Goal: Use online tool/utility

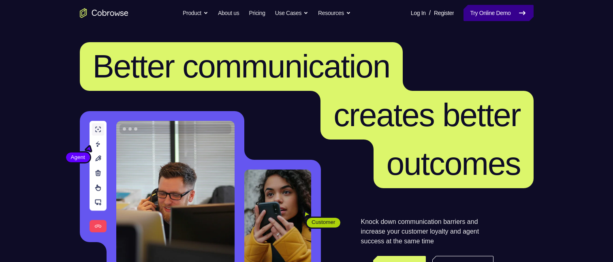
drag, startPoint x: 506, startPoint y: 13, endPoint x: 497, endPoint y: 7, distance: 10.6
click at [506, 13] on link "Try Online Demo" at bounding box center [499, 13] width 70 height 16
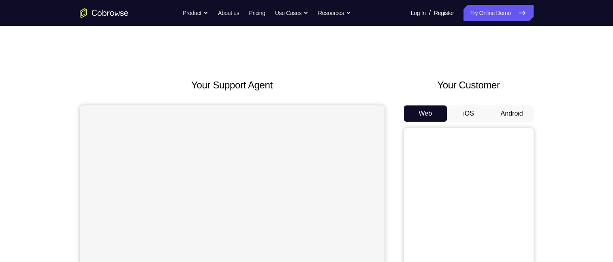
click at [504, 112] on button "Android" at bounding box center [511, 113] width 43 height 16
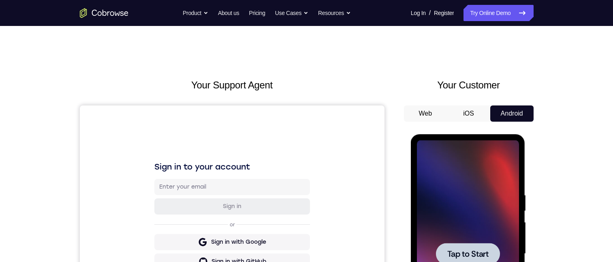
click at [470, 248] on div at bounding box center [468, 253] width 64 height 21
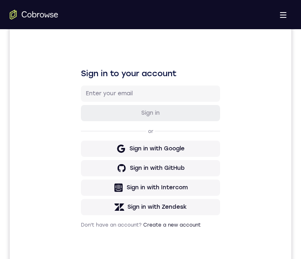
scroll to position [421, 0]
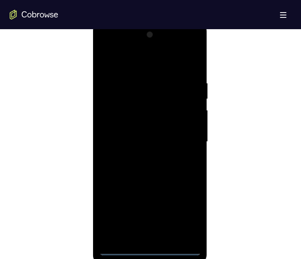
click at [151, 252] on div at bounding box center [150, 141] width 102 height 227
click at [190, 216] on div at bounding box center [150, 141] width 102 height 227
click at [143, 62] on div at bounding box center [150, 141] width 102 height 227
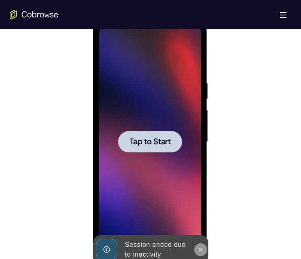
click at [201, 252] on icon at bounding box center [200, 249] width 6 height 6
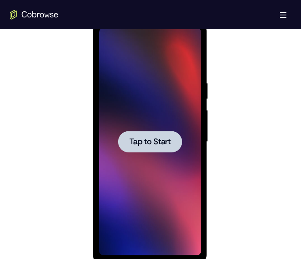
click at [153, 144] on span "Tap to Start" at bounding box center [149, 142] width 41 height 8
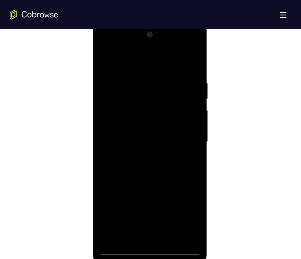
click at [150, 249] on div at bounding box center [150, 141] width 102 height 227
click at [191, 214] on div at bounding box center [150, 141] width 102 height 227
click at [159, 63] on div at bounding box center [150, 141] width 102 height 227
click at [183, 139] on div at bounding box center [150, 141] width 102 height 227
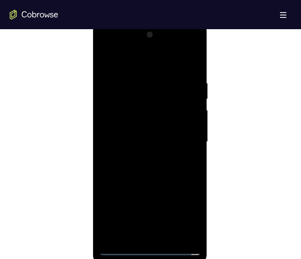
click at [141, 158] on div at bounding box center [150, 141] width 102 height 227
click at [150, 131] on div at bounding box center [150, 141] width 102 height 227
click at [159, 122] on div at bounding box center [150, 141] width 102 height 227
drag, startPoint x: 190, startPoint y: 125, endPoint x: 199, endPoint y: 126, distance: 8.7
click at [199, 126] on div at bounding box center [150, 141] width 102 height 227
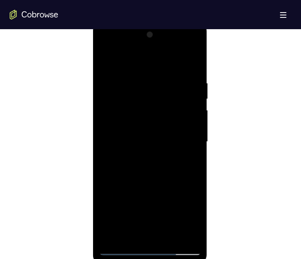
drag, startPoint x: 190, startPoint y: 125, endPoint x: 192, endPoint y: 142, distance: 17.2
click at [195, 142] on div at bounding box center [150, 141] width 102 height 227
click at [184, 142] on div at bounding box center [150, 141] width 102 height 227
drag, startPoint x: 66, startPoint y: 144, endPoint x: 269, endPoint y: 194, distance: 209.4
click at [269, 194] on div at bounding box center [151, 140] width 282 height 249
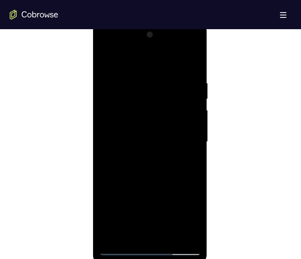
click at [168, 217] on div at bounding box center [150, 141] width 102 height 227
drag, startPoint x: 154, startPoint y: 177, endPoint x: 143, endPoint y: 180, distance: 11.6
click at [142, 180] on div at bounding box center [150, 141] width 102 height 227
click at [157, 186] on div at bounding box center [150, 141] width 102 height 227
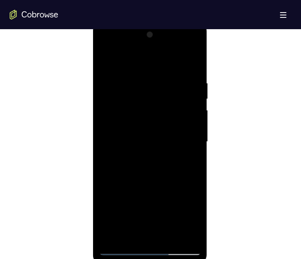
drag, startPoint x: 192, startPoint y: 179, endPoint x: 159, endPoint y: 192, distance: 35.8
click at [158, 193] on div at bounding box center [150, 141] width 102 height 227
click at [196, 179] on div at bounding box center [150, 141] width 102 height 227
click at [195, 178] on div at bounding box center [150, 141] width 102 height 227
drag, startPoint x: 171, startPoint y: 199, endPoint x: 162, endPoint y: 135, distance: 64.3
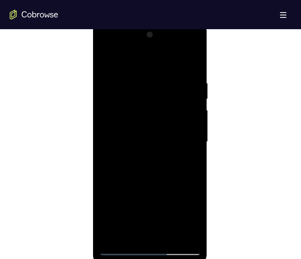
click at [162, 135] on div at bounding box center [150, 141] width 102 height 227
click at [109, 190] on div at bounding box center [150, 141] width 102 height 227
click at [195, 115] on div at bounding box center [150, 141] width 102 height 227
click at [189, 143] on div at bounding box center [150, 141] width 102 height 227
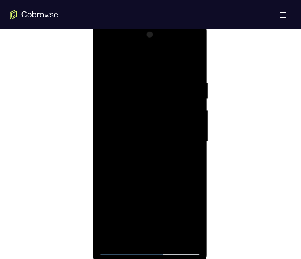
drag, startPoint x: 171, startPoint y: 113, endPoint x: 137, endPoint y: 115, distance: 34.1
click at [182, 199] on div at bounding box center [150, 141] width 102 height 227
click at [140, 81] on div at bounding box center [150, 141] width 102 height 227
click at [183, 233] on div at bounding box center [150, 141] width 102 height 227
click at [144, 131] on div at bounding box center [150, 141] width 102 height 227
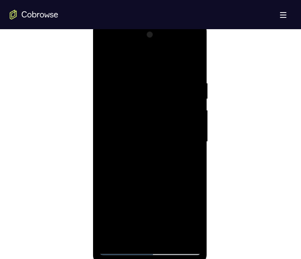
click at [150, 135] on div at bounding box center [150, 141] width 102 height 227
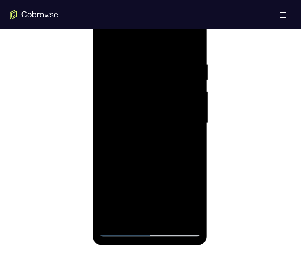
click at [194, 128] on div at bounding box center [150, 123] width 102 height 227
click at [197, 128] on div at bounding box center [150, 123] width 102 height 227
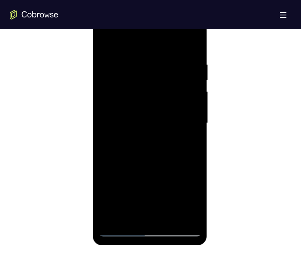
click at [197, 129] on div at bounding box center [150, 123] width 102 height 227
click at [196, 126] on div at bounding box center [150, 123] width 102 height 227
click at [196, 127] on div at bounding box center [150, 123] width 102 height 227
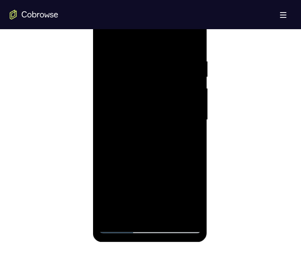
click at [197, 122] on div at bounding box center [150, 119] width 102 height 227
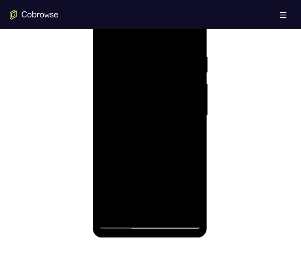
click at [195, 121] on div at bounding box center [150, 115] width 102 height 227
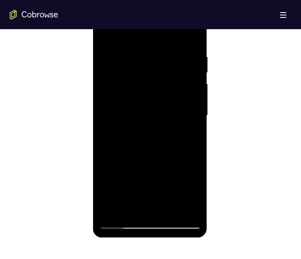
click at [195, 121] on div at bounding box center [150, 115] width 102 height 227
click at [195, 122] on div at bounding box center [150, 115] width 102 height 227
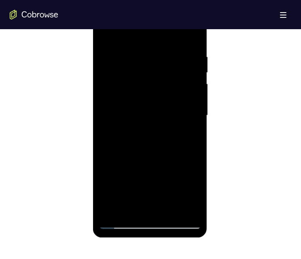
drag, startPoint x: 109, startPoint y: 182, endPoint x: 109, endPoint y: 152, distance: 30.8
click at [109, 151] on div at bounding box center [150, 115] width 102 height 227
click at [106, 167] on div at bounding box center [150, 115] width 102 height 227
drag, startPoint x: 122, startPoint y: 135, endPoint x: 118, endPoint y: 180, distance: 44.4
click at [118, 183] on div at bounding box center [150, 115] width 102 height 227
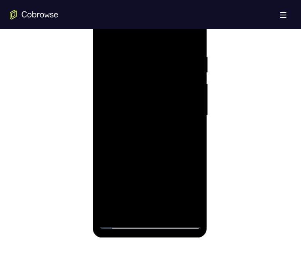
click at [122, 47] on div at bounding box center [150, 115] width 102 height 227
click at [170, 210] on div at bounding box center [150, 115] width 102 height 227
click at [167, 156] on div at bounding box center [150, 115] width 102 height 227
drag, startPoint x: 158, startPoint y: 139, endPoint x: 160, endPoint y: 79, distance: 60.0
click at [160, 79] on div at bounding box center [150, 115] width 102 height 227
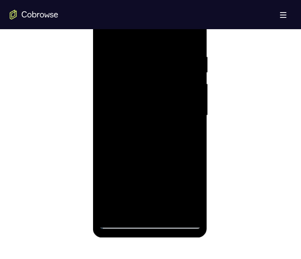
drag, startPoint x: 152, startPoint y: 111, endPoint x: 152, endPoint y: 162, distance: 51.1
click at [154, 163] on div at bounding box center [150, 115] width 102 height 227
drag, startPoint x: 154, startPoint y: 118, endPoint x: 152, endPoint y: 163, distance: 45.8
click at [152, 163] on div at bounding box center [150, 115] width 102 height 227
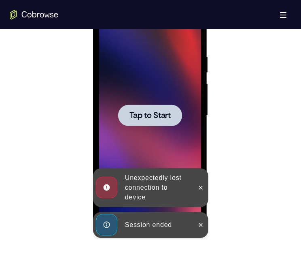
click at [198, 223] on icon at bounding box center [200, 225] width 6 height 6
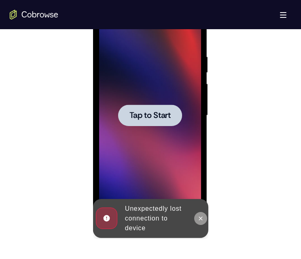
click at [199, 215] on icon at bounding box center [200, 218] width 6 height 6
